Goal: Information Seeking & Learning: Learn about a topic

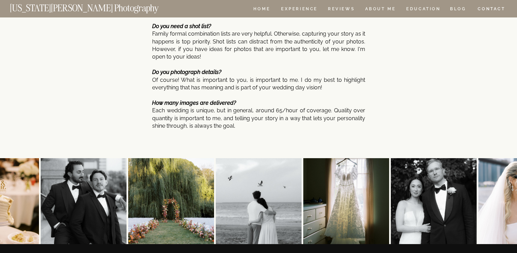
scroll to position [2206, 0]
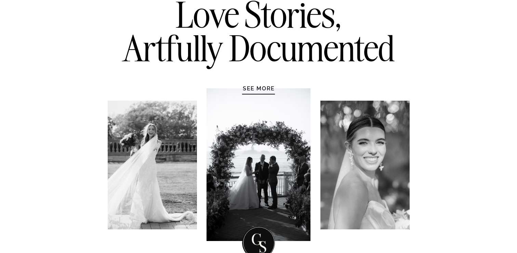
scroll to position [88, 0]
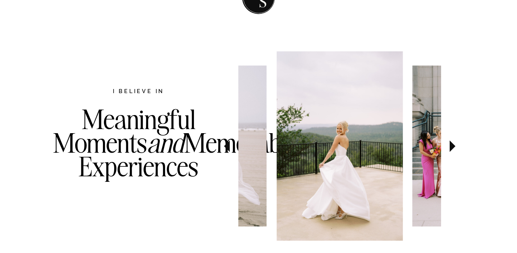
scroll to position [326, 0]
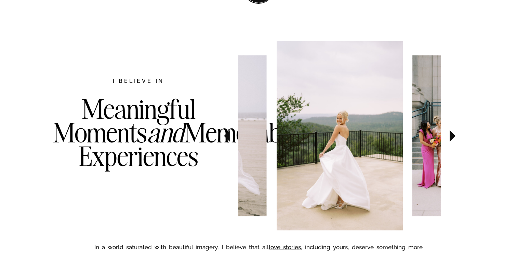
click at [450, 131] on icon at bounding box center [453, 136] width 6 height 12
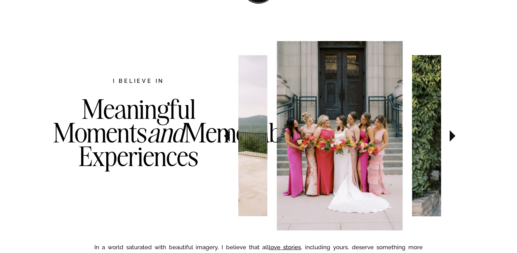
click at [450, 131] on icon at bounding box center [453, 136] width 6 height 12
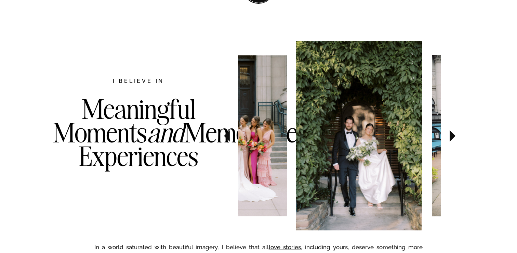
click at [450, 131] on icon at bounding box center [453, 136] width 6 height 12
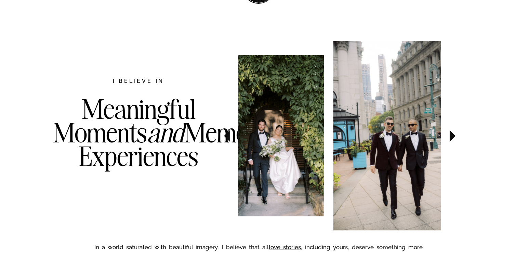
click at [450, 131] on icon at bounding box center [453, 136] width 6 height 12
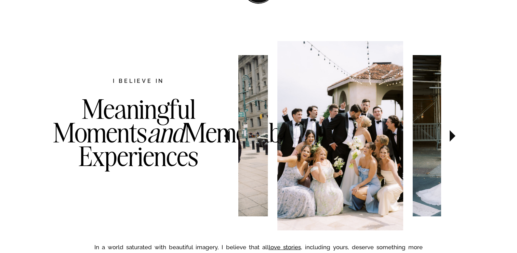
click at [450, 131] on icon at bounding box center [453, 136] width 6 height 12
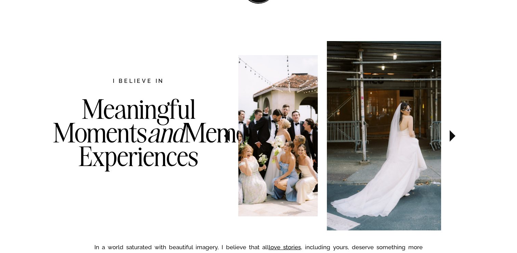
click at [450, 131] on icon at bounding box center [453, 136] width 6 height 12
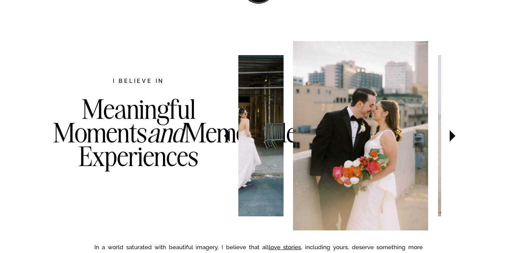
click at [450, 131] on icon at bounding box center [453, 136] width 6 height 12
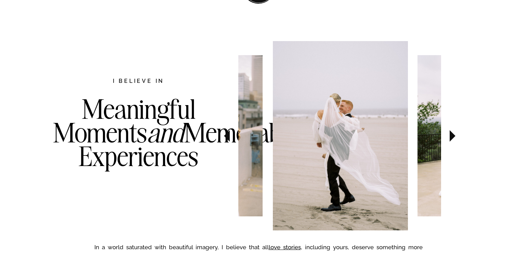
click at [450, 131] on icon at bounding box center [453, 136] width 6 height 12
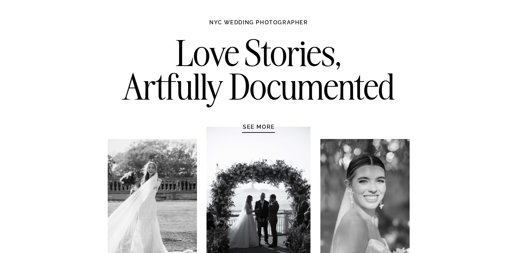
scroll to position [0, 0]
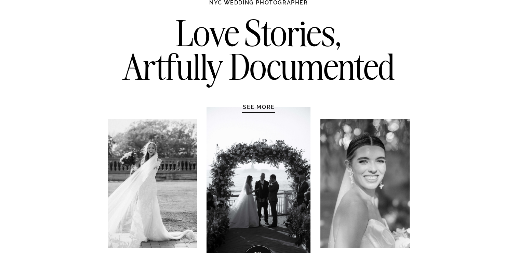
scroll to position [50, 0]
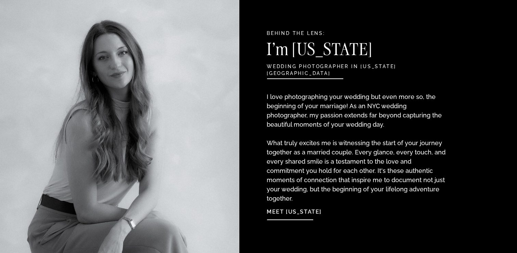
scroll to position [718, 0]
